Goal: Task Accomplishment & Management: Manage account settings

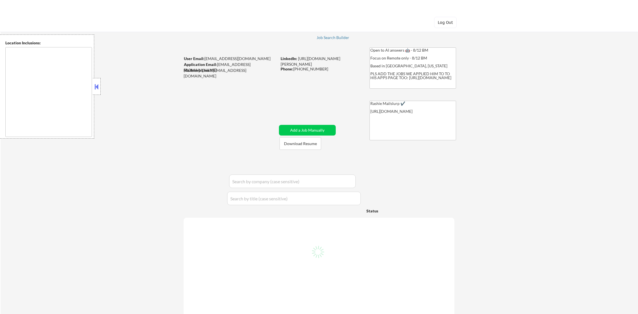
type textarea "remote"
select select ""pending""
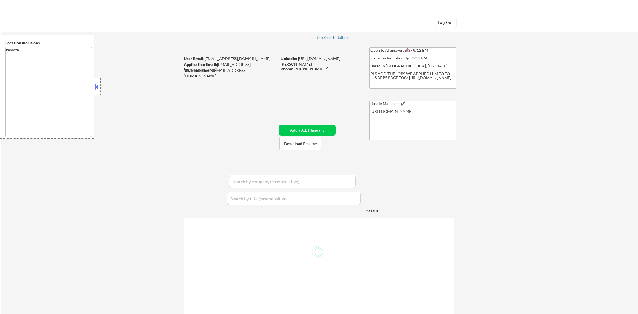
select select ""pending""
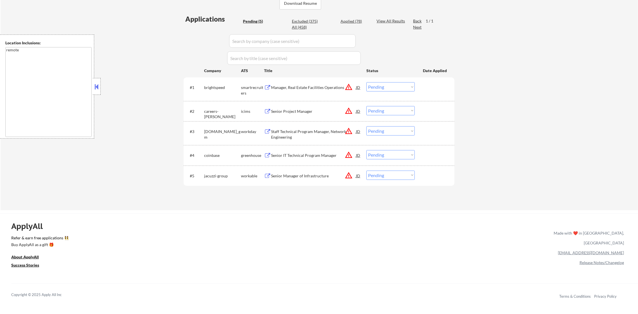
scroll to position [140, 0]
click at [348, 86] on button "warning_amber" at bounding box center [349, 87] width 8 height 8
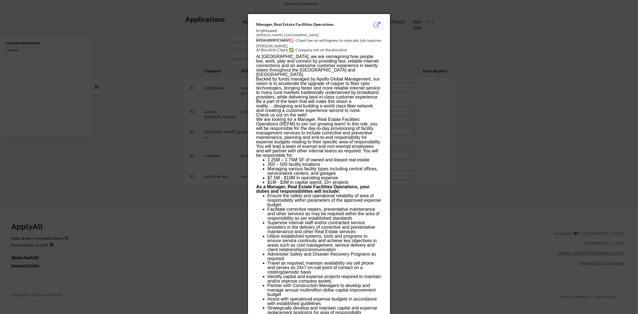
click at [465, 83] on div at bounding box center [319, 157] width 638 height 314
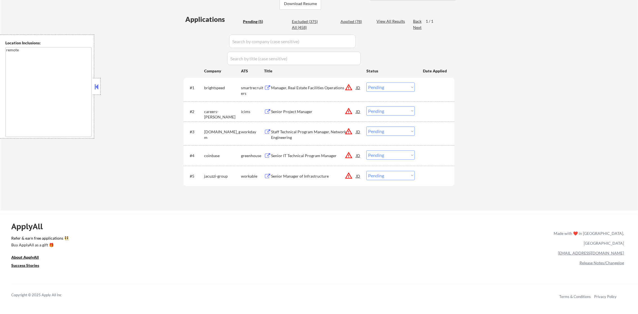
click at [376, 86] on select "Choose an option... Pending Applied Excluded (Questions) Excluded (Expired) Exc…" at bounding box center [390, 87] width 48 height 9
click at [366, 83] on select "Choose an option... Pending Applied Excluded (Questions) Excluded (Expired) Exc…" at bounding box center [390, 87] width 48 height 9
click at [349, 177] on button "warning_amber" at bounding box center [349, 176] width 8 height 8
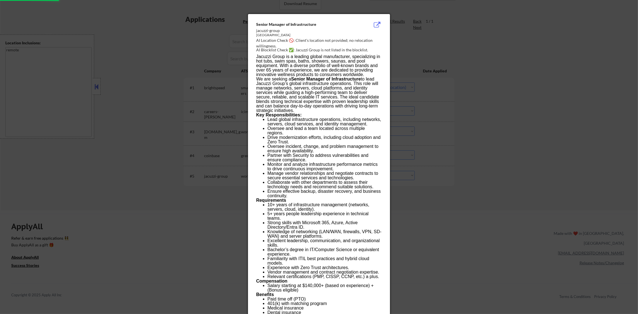
click at [467, 119] on div at bounding box center [319, 157] width 638 height 314
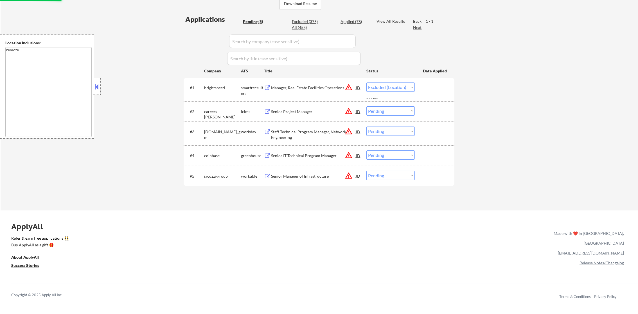
click at [291, 181] on div "#5 jacuzzi-group workable Senior Manager of Infrastructure JD warning_amber Cho…" at bounding box center [317, 176] width 265 height 15
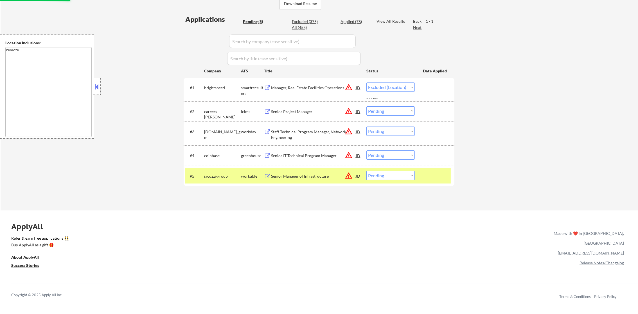
click at [298, 174] on div "Senior Manager of Infrastructure" at bounding box center [313, 177] width 85 height 6
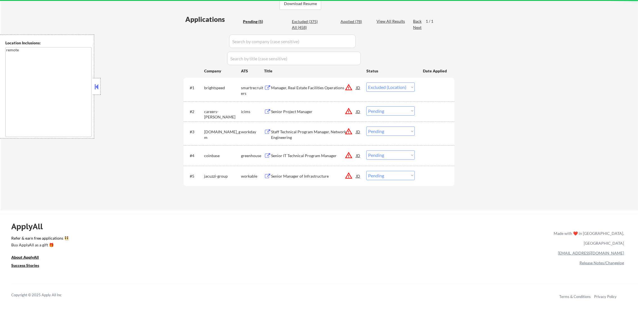
select select ""pending""
